Goal: Information Seeking & Learning: Find contact information

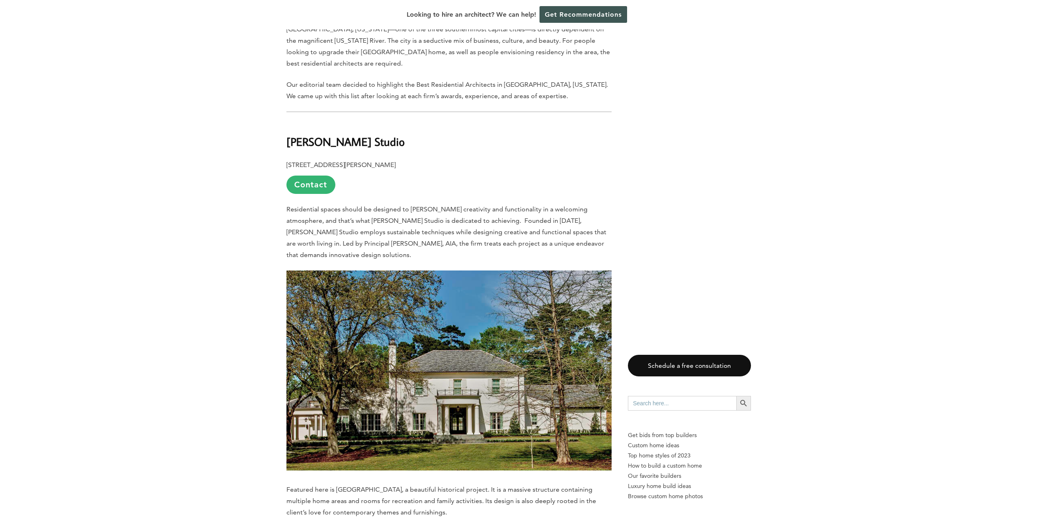
scroll to position [530, 0]
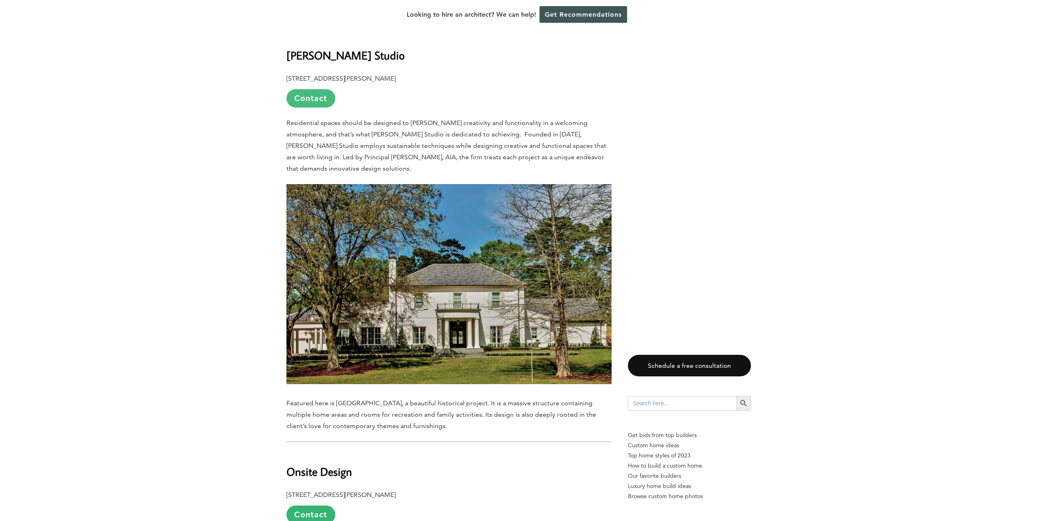
click at [319, 89] on link "Contact" at bounding box center [311, 98] width 49 height 18
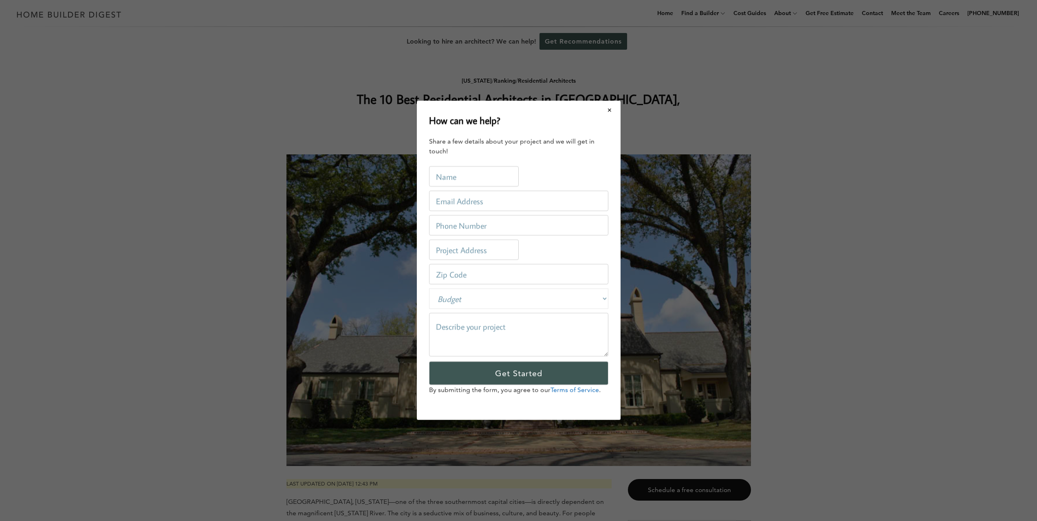
scroll to position [0, 0]
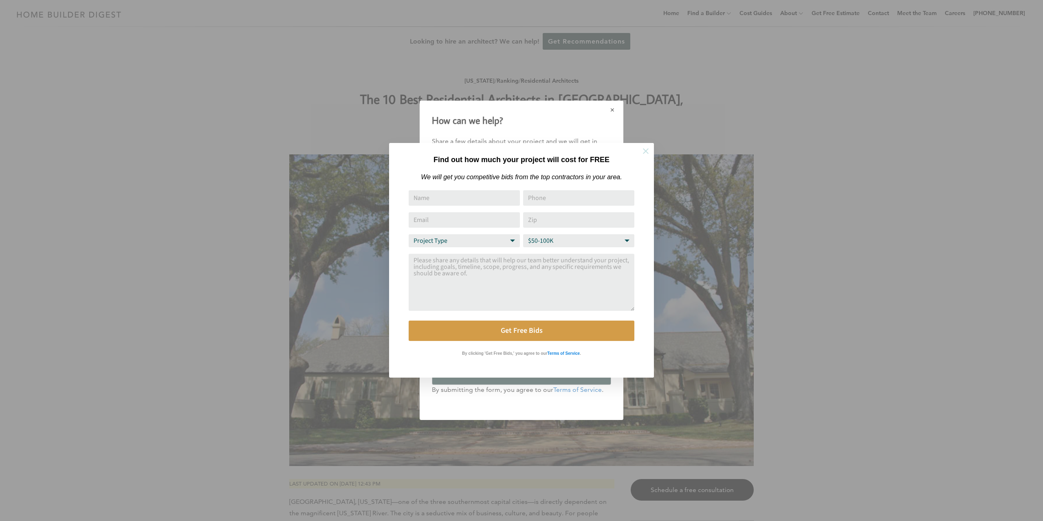
click at [648, 149] on icon at bounding box center [646, 151] width 6 height 6
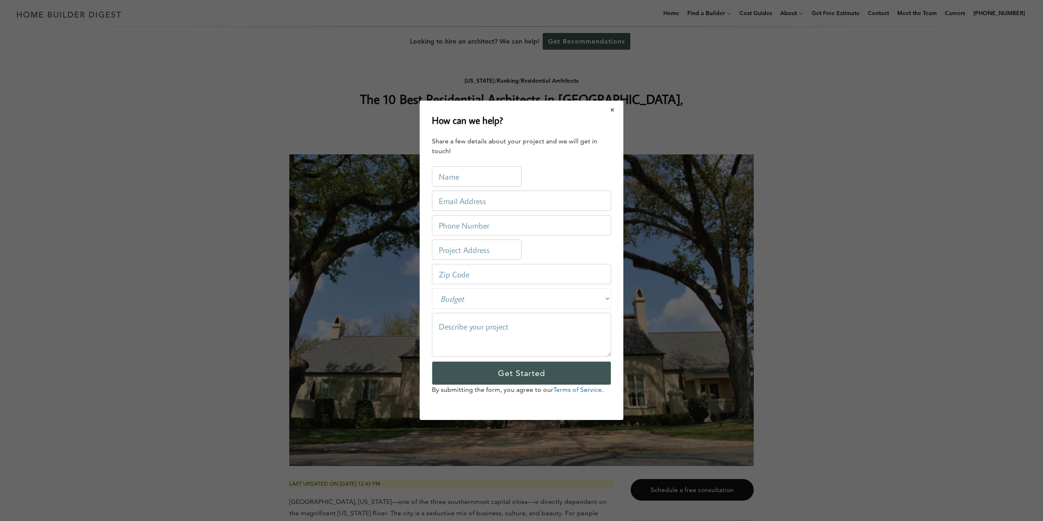
click at [613, 113] on button "Close modal" at bounding box center [613, 109] width 22 height 17
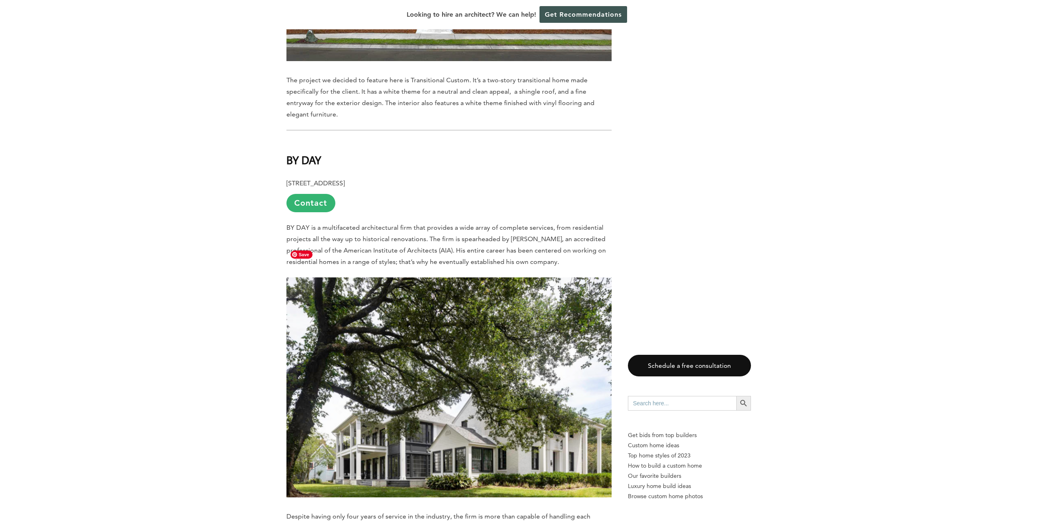
scroll to position [1304, 0]
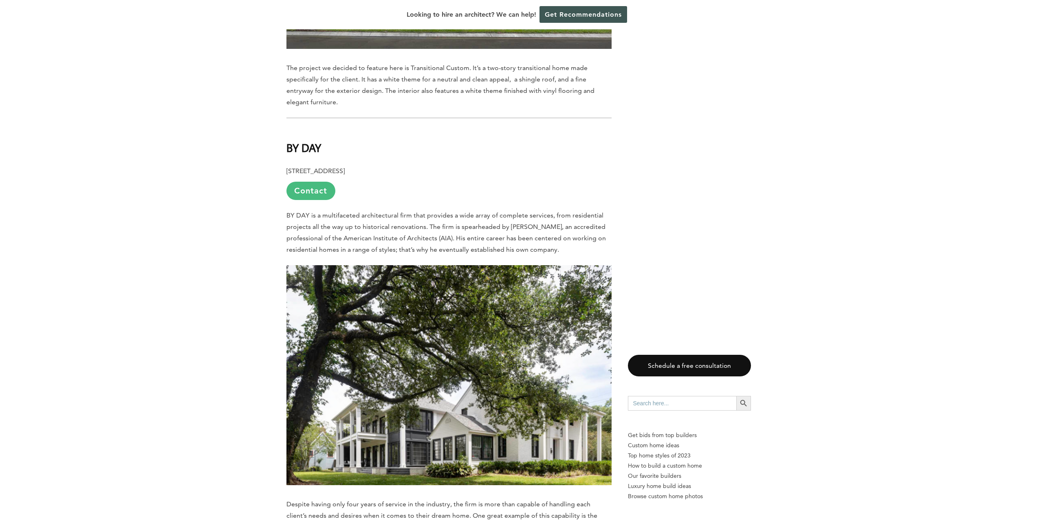
click at [308, 182] on link "Contact" at bounding box center [311, 191] width 49 height 18
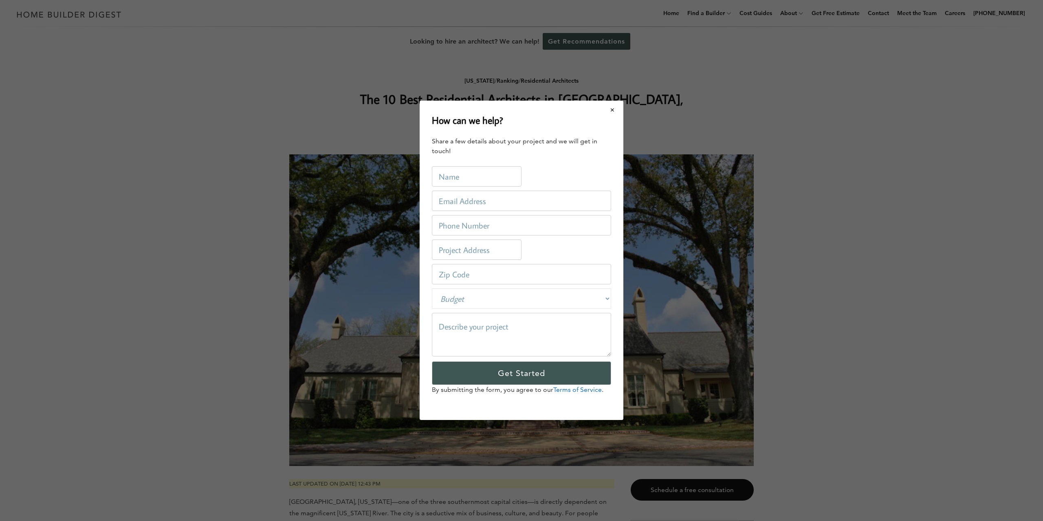
click at [615, 108] on button "Close modal" at bounding box center [613, 109] width 22 height 17
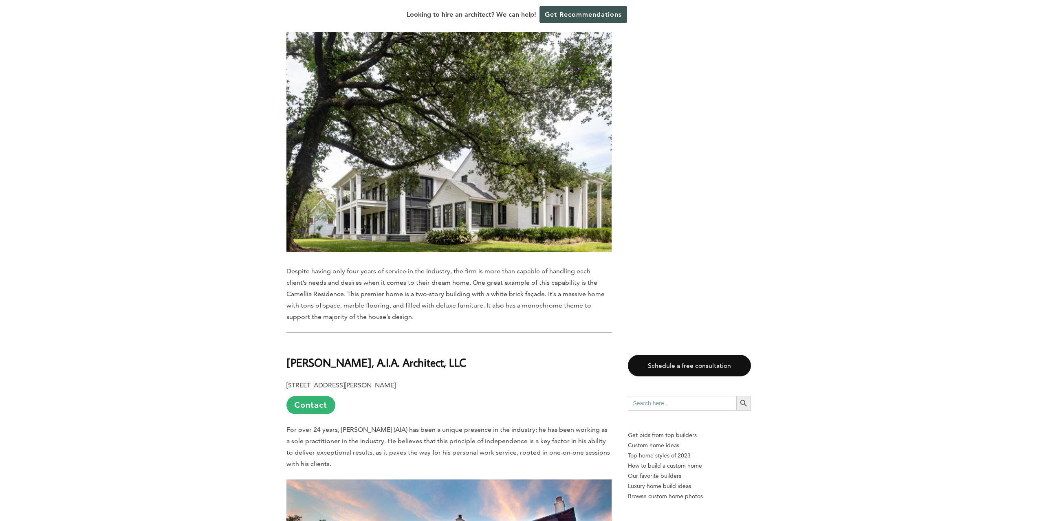
scroll to position [1549, 0]
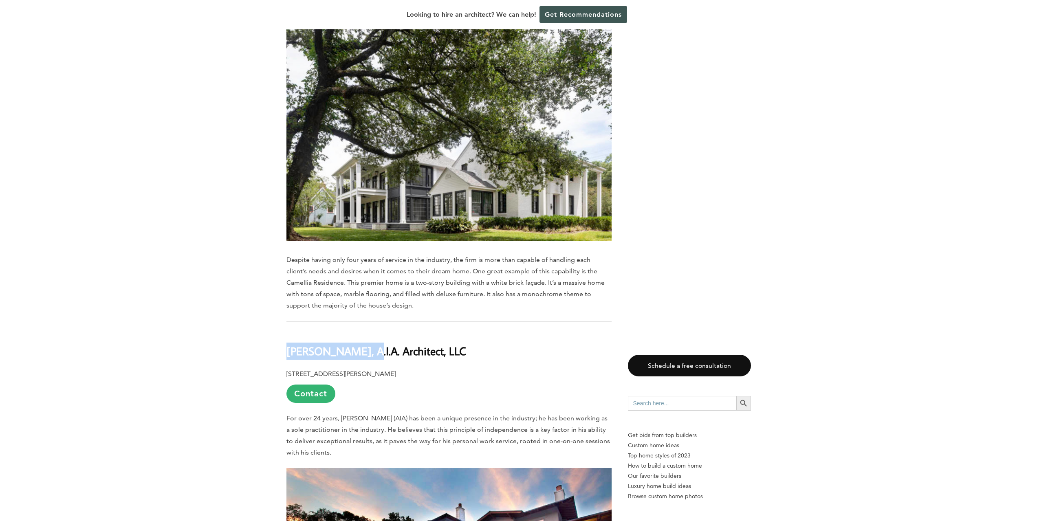
drag, startPoint x: 361, startPoint y: 321, endPoint x: 283, endPoint y: 320, distance: 78.7
copy b "[PERSON_NAME]"
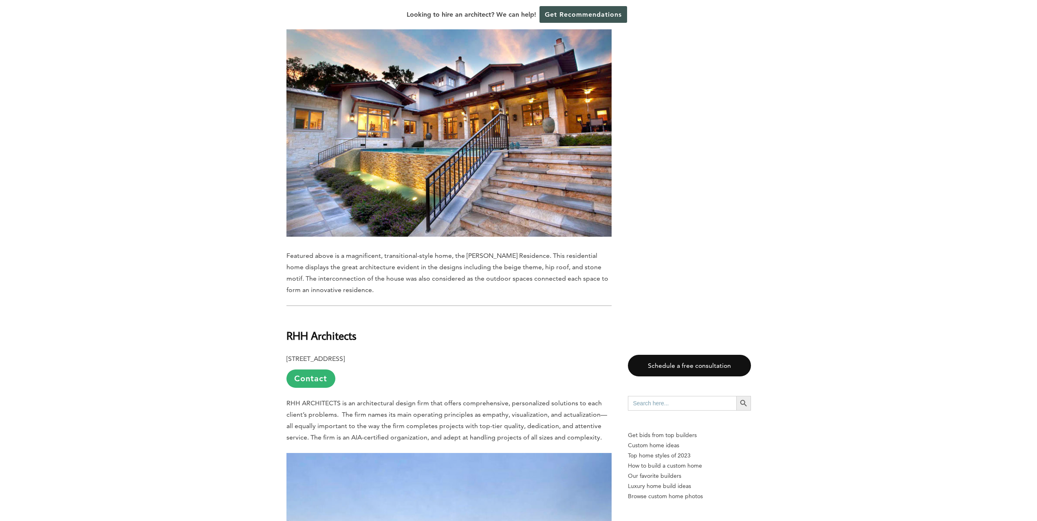
scroll to position [1997, 0]
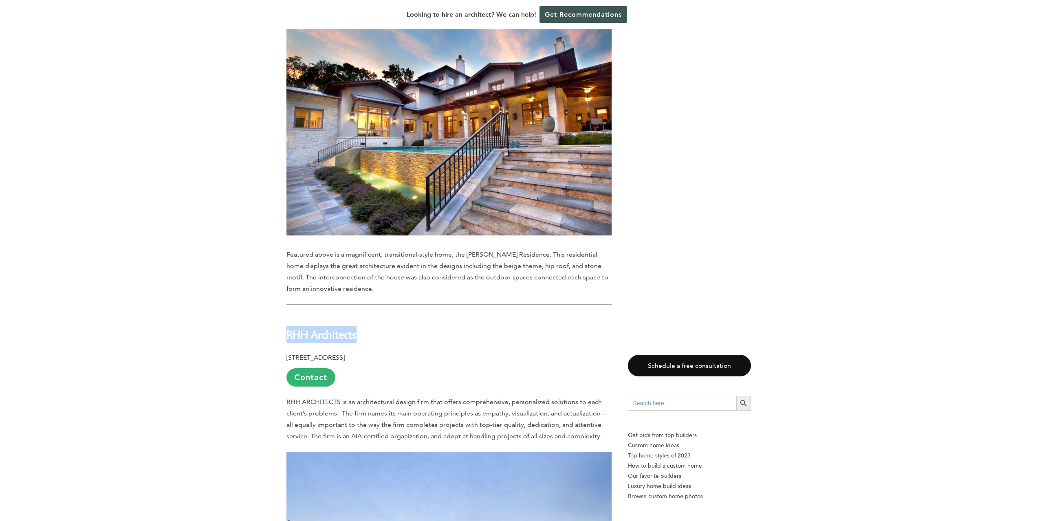
drag, startPoint x: 350, startPoint y: 304, endPoint x: 265, endPoint y: 309, distance: 85.3
copy b "RHH Architects"
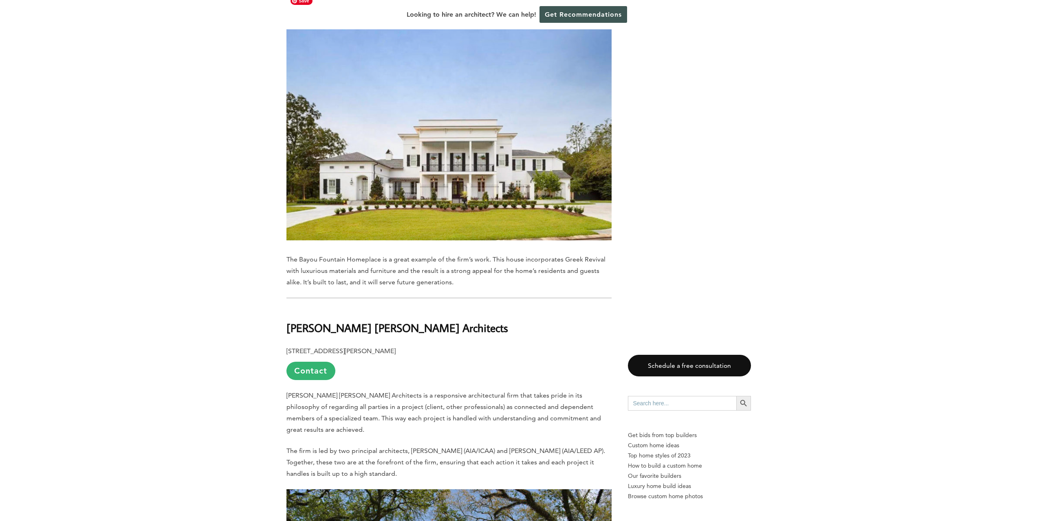
scroll to position [2486, 0]
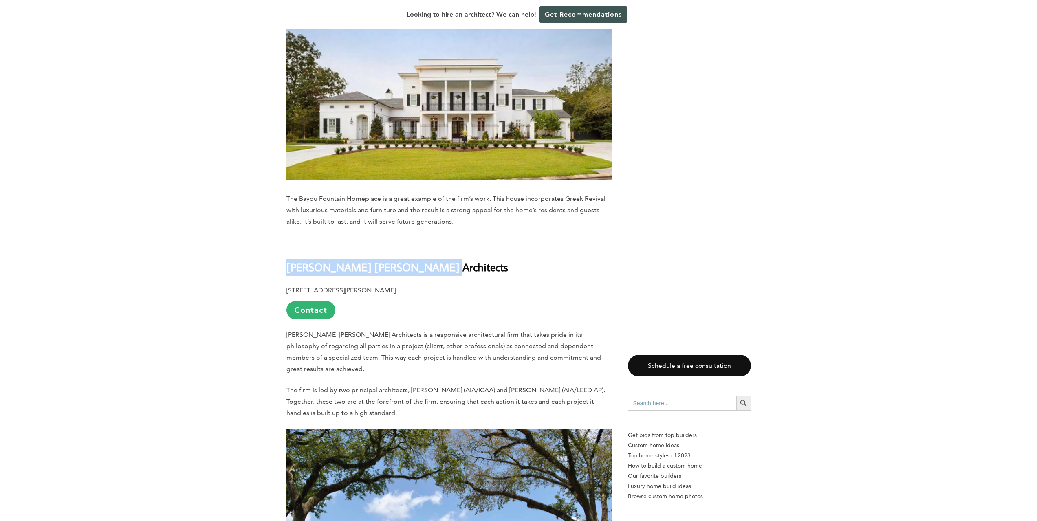
drag, startPoint x: 287, startPoint y: 236, endPoint x: 430, endPoint y: 241, distance: 143.1
click at [430, 247] on h2 "[PERSON_NAME] [PERSON_NAME] Architects" at bounding box center [449, 261] width 325 height 28
copy b "[PERSON_NAME] [PERSON_NAME] Architects"
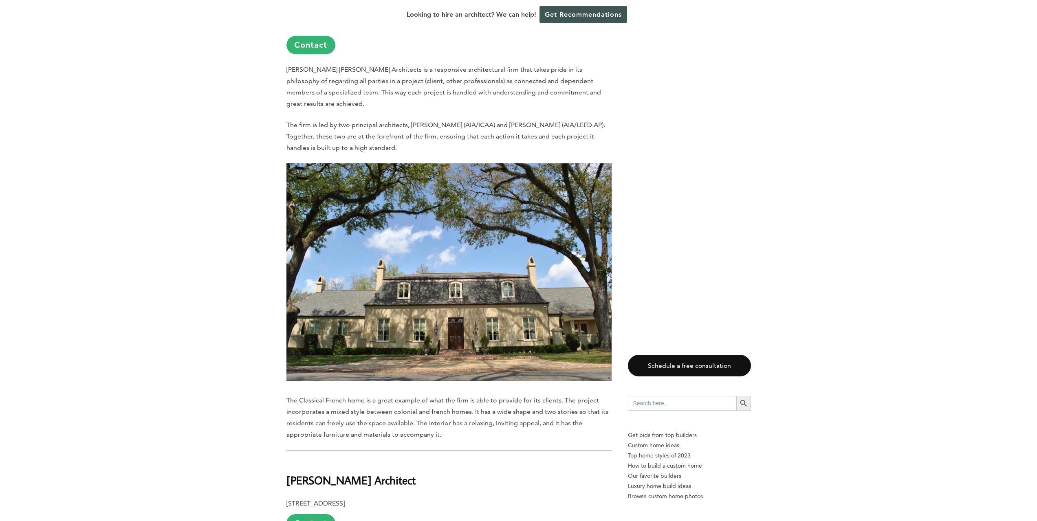
scroll to position [2894, 0]
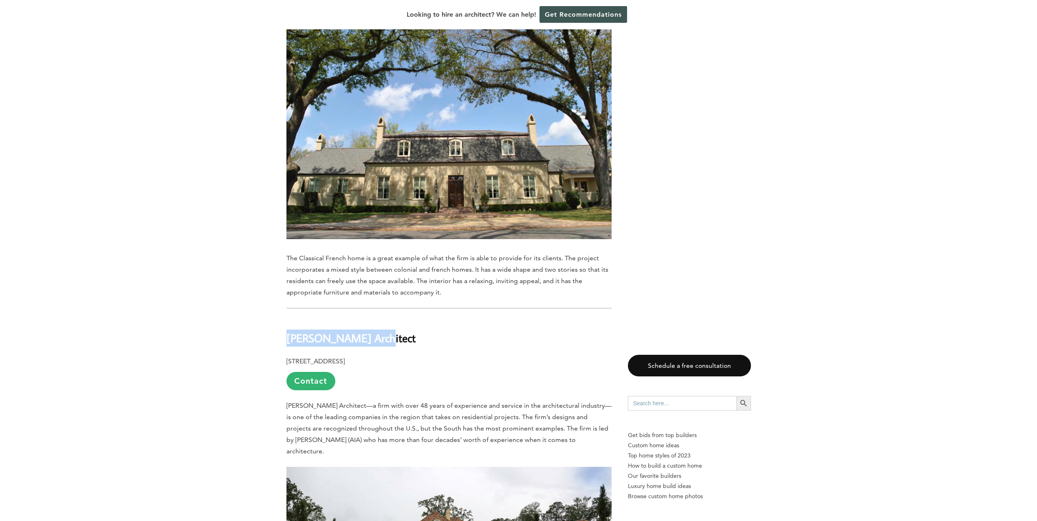
drag, startPoint x: 284, startPoint y: 296, endPoint x: 380, endPoint y: 298, distance: 95.8
click at [380, 298] on div "Last updated on [DATE] 12:43 pm [GEOGRAPHIC_DATA], [US_STATE]—one of the three …" at bounding box center [518, 129] width 491 height 5172
copy b "[PERSON_NAME] Architect"
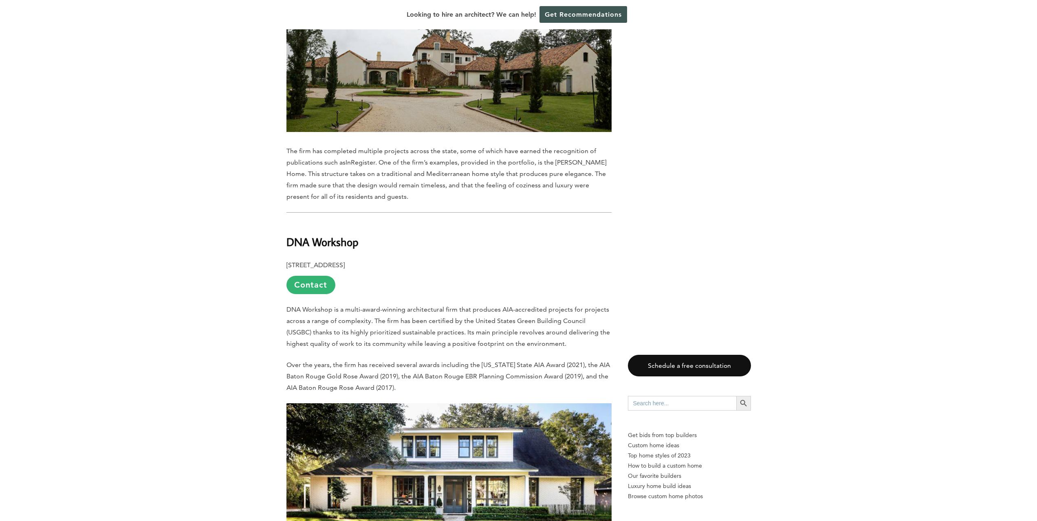
scroll to position [3383, 0]
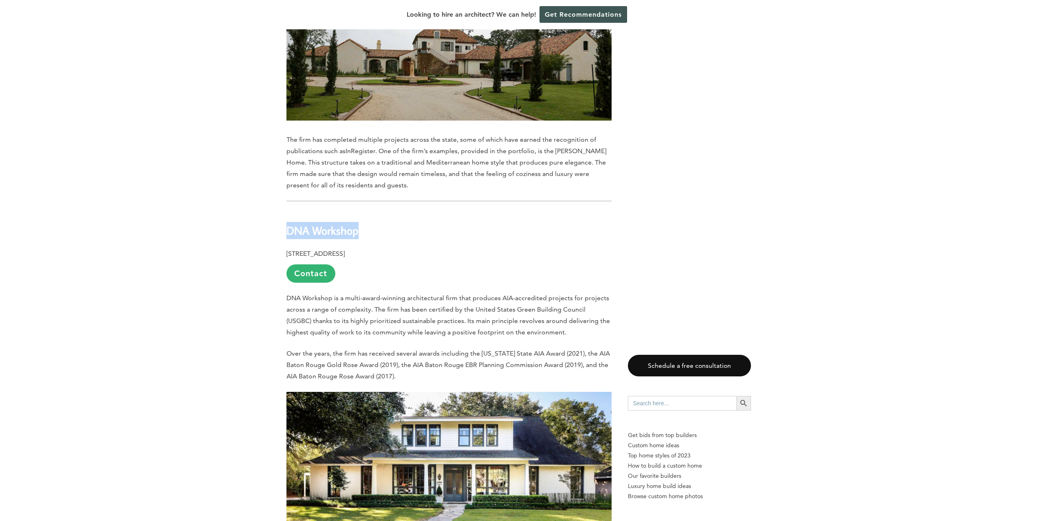
drag, startPoint x: 289, startPoint y: 179, endPoint x: 375, endPoint y: 179, distance: 86.0
click at [375, 211] on h2 "DNA Workshop" at bounding box center [449, 225] width 325 height 28
copy b "DNA Workshop"
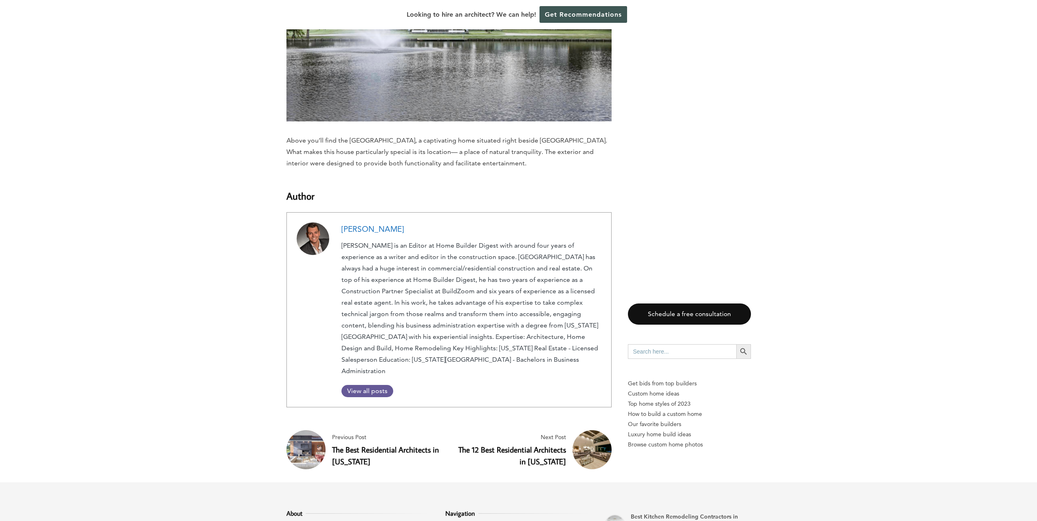
scroll to position [4739, 0]
